Goal: Task Accomplishment & Management: Manage account settings

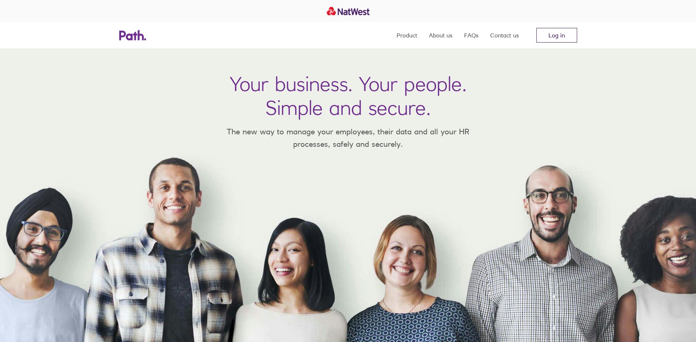
click at [556, 34] on link "Log in" at bounding box center [556, 35] width 41 height 15
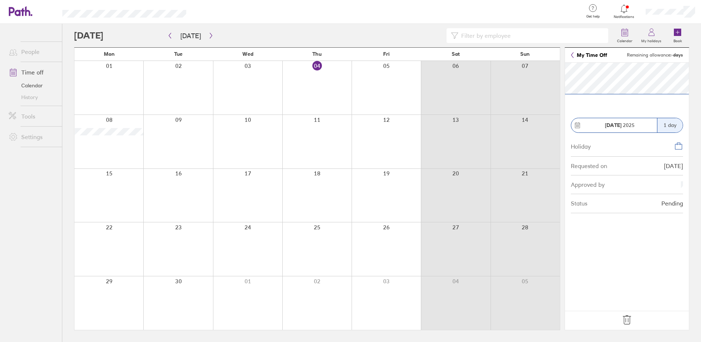
click at [626, 322] on icon at bounding box center [627, 319] width 8 height 9
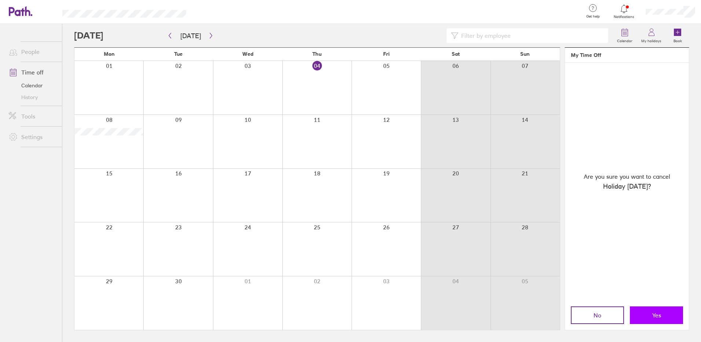
click at [659, 313] on span "Yes" at bounding box center [656, 315] width 9 height 7
